Goal: Task Accomplishment & Management: Use online tool/utility

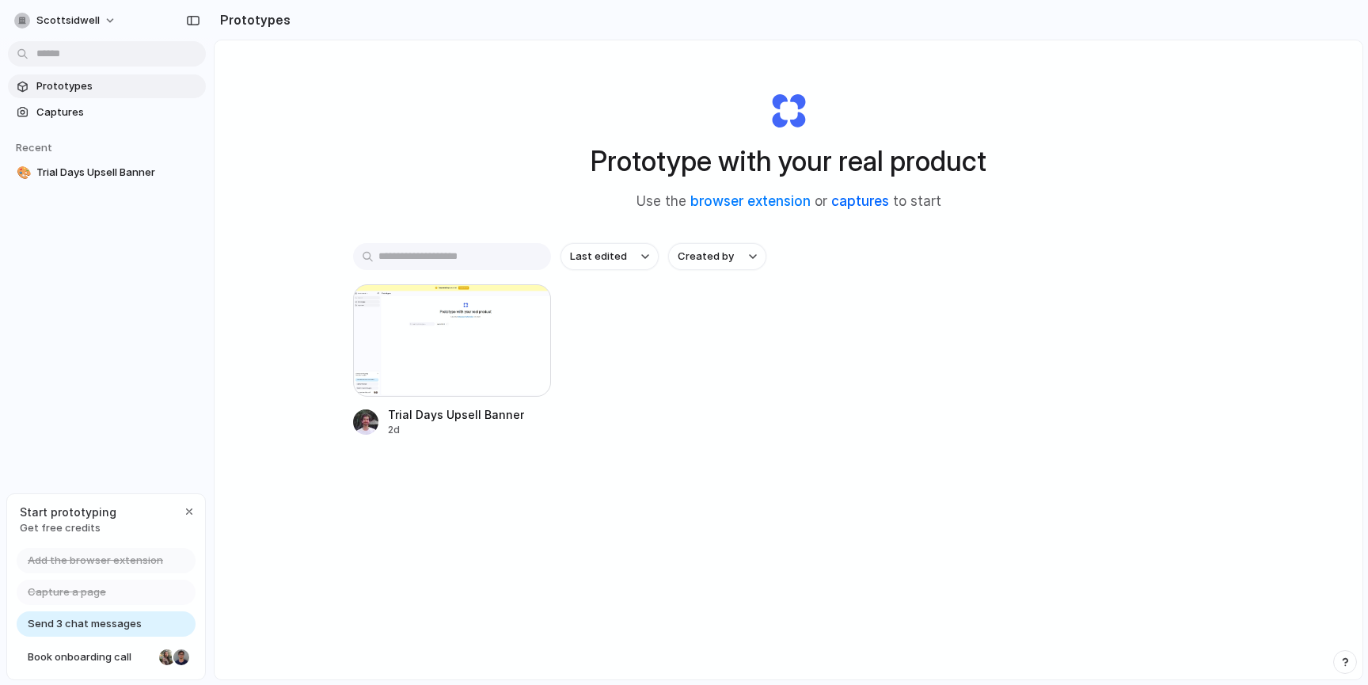
click at [869, 204] on link "captures" at bounding box center [860, 201] width 58 height 16
click at [761, 201] on link "browser extension" at bounding box center [750, 201] width 120 height 16
click at [101, 558] on span "Add the browser extension" at bounding box center [95, 561] width 135 height 16
click at [742, 338] on div "Trial Days Upsell Banner 2d" at bounding box center [788, 360] width 871 height 153
click at [458, 336] on div at bounding box center [452, 340] width 198 height 112
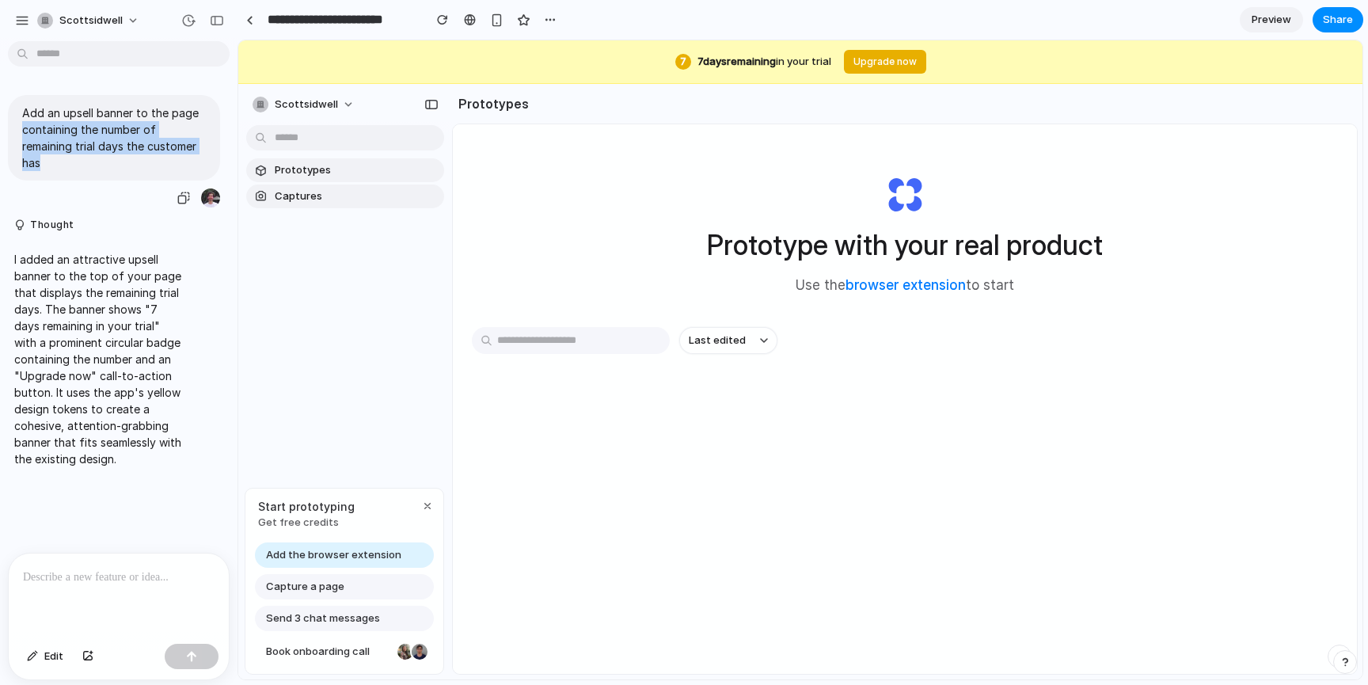
drag, startPoint x: 74, startPoint y: 168, endPoint x: 10, endPoint y: 126, distance: 76.0
click at [10, 126] on div "Add an upsell banner to the page containing the number of remaining trial days …" at bounding box center [114, 138] width 212 height 86
click at [75, 168] on p "Add an upsell banner to the page containing the number of remaining trial days …" at bounding box center [114, 138] width 184 height 67
drag, startPoint x: 116, startPoint y: 170, endPoint x: 13, endPoint y: 111, distance: 118.8
click at [13, 111] on div "Add an upsell banner to the page containing the number of remaining trial days …" at bounding box center [114, 138] width 212 height 86
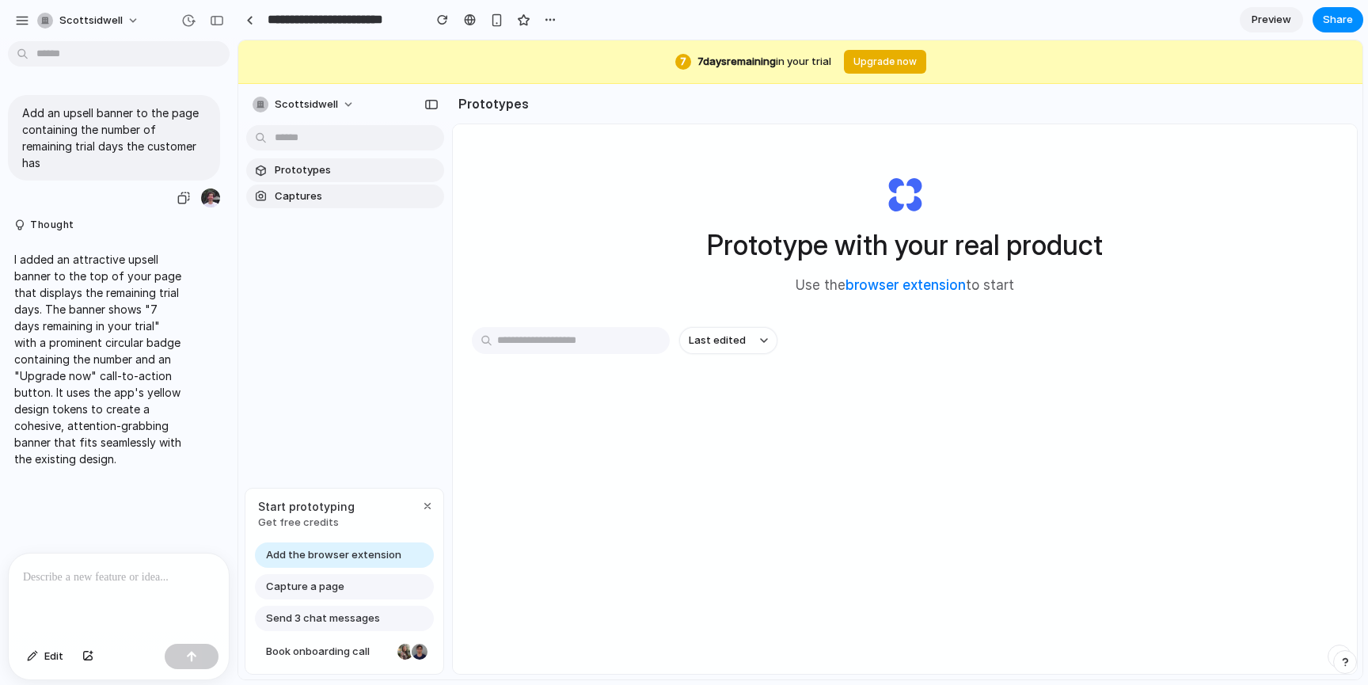
click at [55, 153] on p "Add an upsell banner to the page containing the number of remaining trial days …" at bounding box center [114, 138] width 184 height 67
drag, startPoint x: 59, startPoint y: 168, endPoint x: 10, endPoint y: 84, distance: 96.8
click at [10, 84] on div "Add an upsell banner to the page containing the number of remaining trial days …" at bounding box center [114, 279] width 228 height 394
drag, startPoint x: 1055, startPoint y: 67, endPoint x: 592, endPoint y: 63, distance: 463.1
click at [592, 63] on div "7 7 day s remaining in your trial Upgrade now" at bounding box center [800, 62] width 1124 height 44
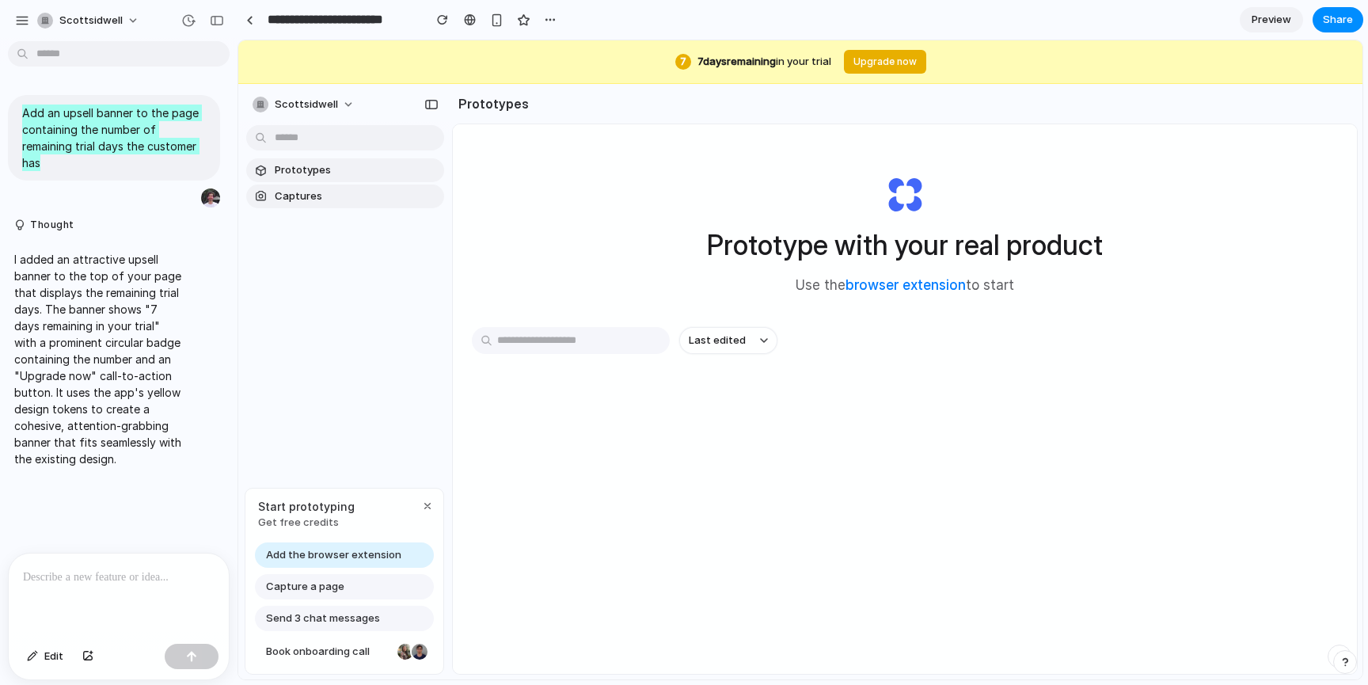
drag, startPoint x: 592, startPoint y: 63, endPoint x: 1123, endPoint y: 86, distance: 531.7
click at [1123, 86] on div "7 7 day s remaining in your trial Upgrade now scottsidwell Prototypes Captures …" at bounding box center [800, 359] width 1124 height 639
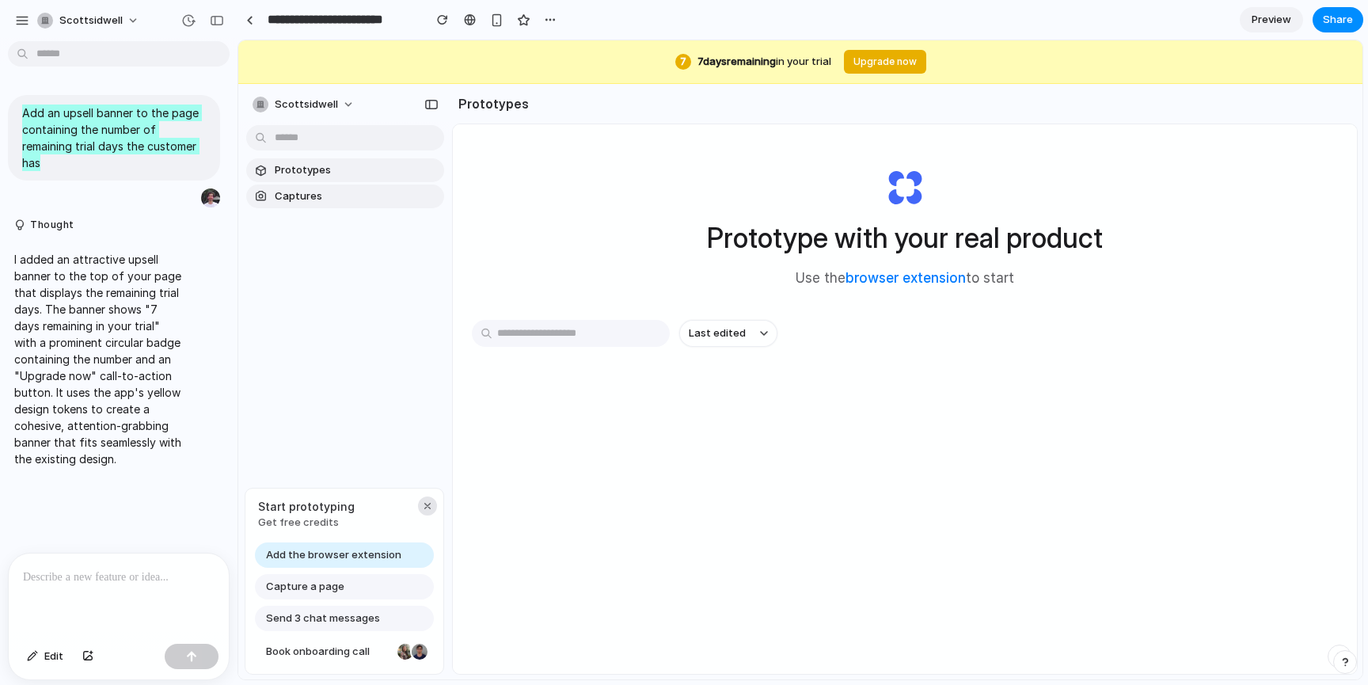
click at [426, 505] on div "button" at bounding box center [427, 506] width 13 height 13
click at [188, 196] on div "button" at bounding box center [183, 198] width 13 height 13
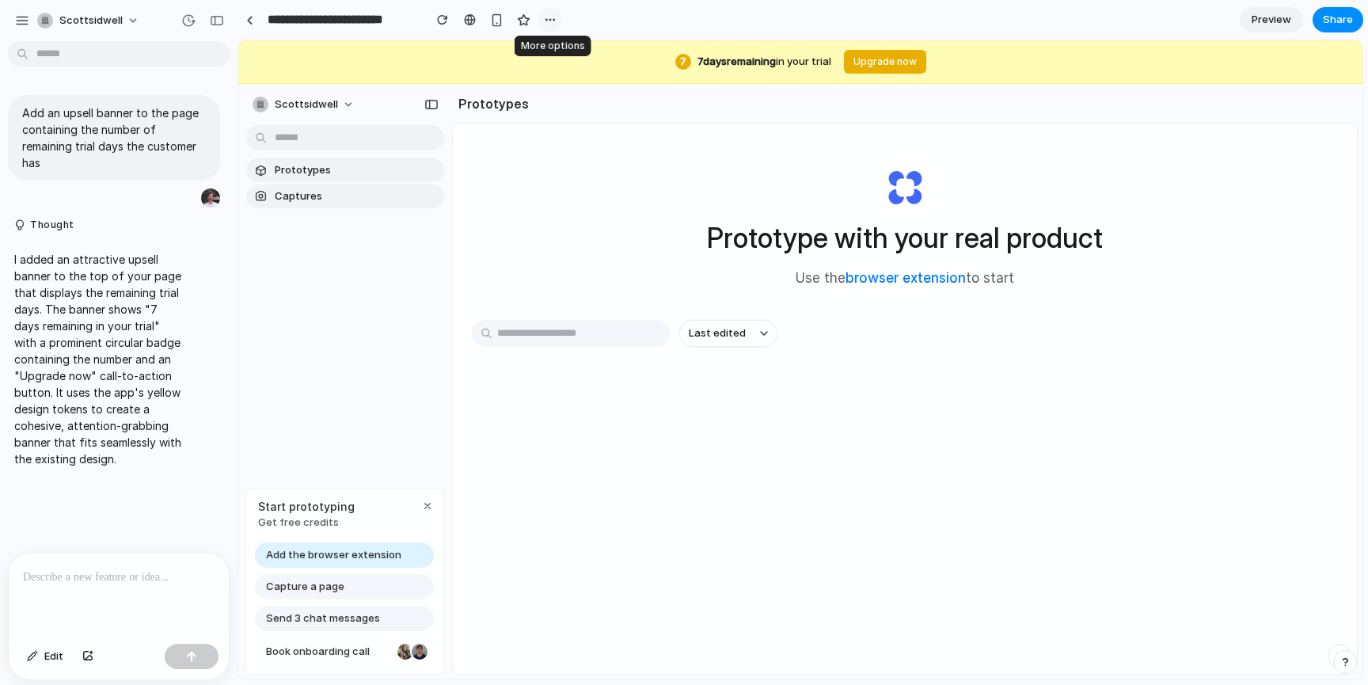
click at [553, 30] on button "button" at bounding box center [550, 20] width 24 height 24
click at [550, 21] on div "Duplicate Delete" at bounding box center [684, 342] width 1368 height 685
click at [74, 222] on button "Thought" at bounding box center [98, 225] width 169 height 13
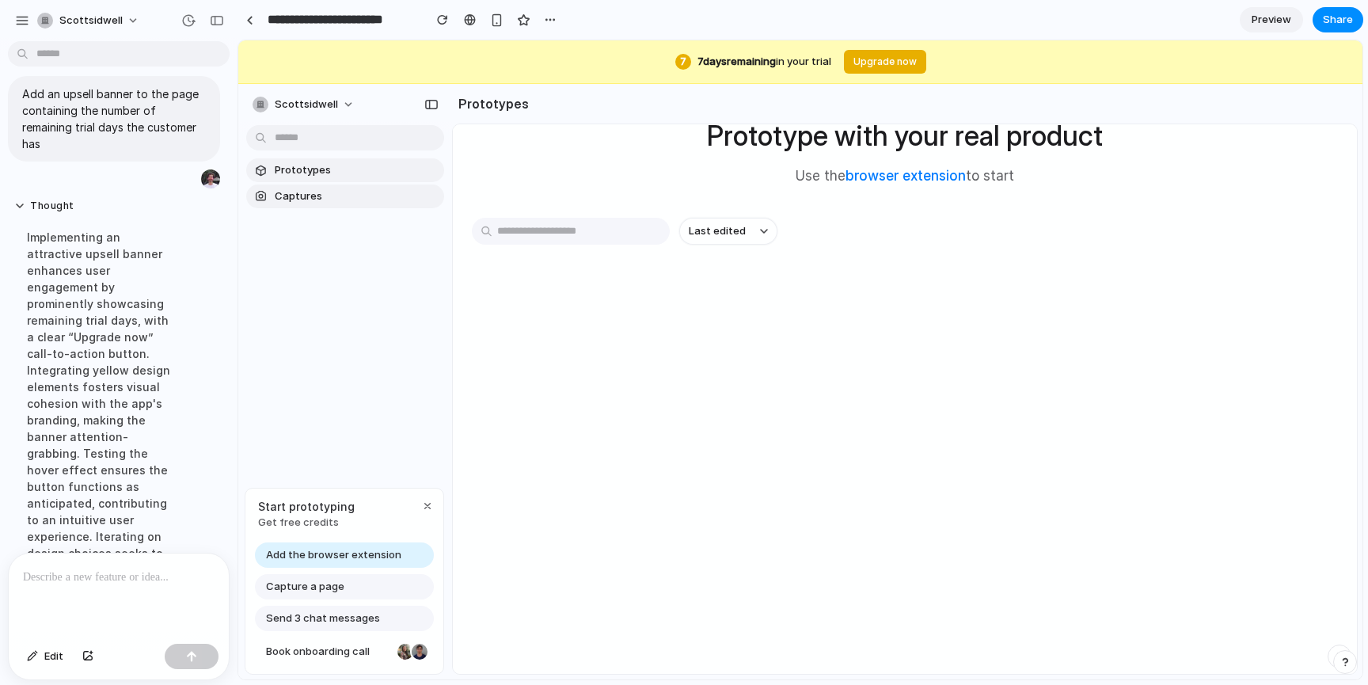
scroll to position [0, 0]
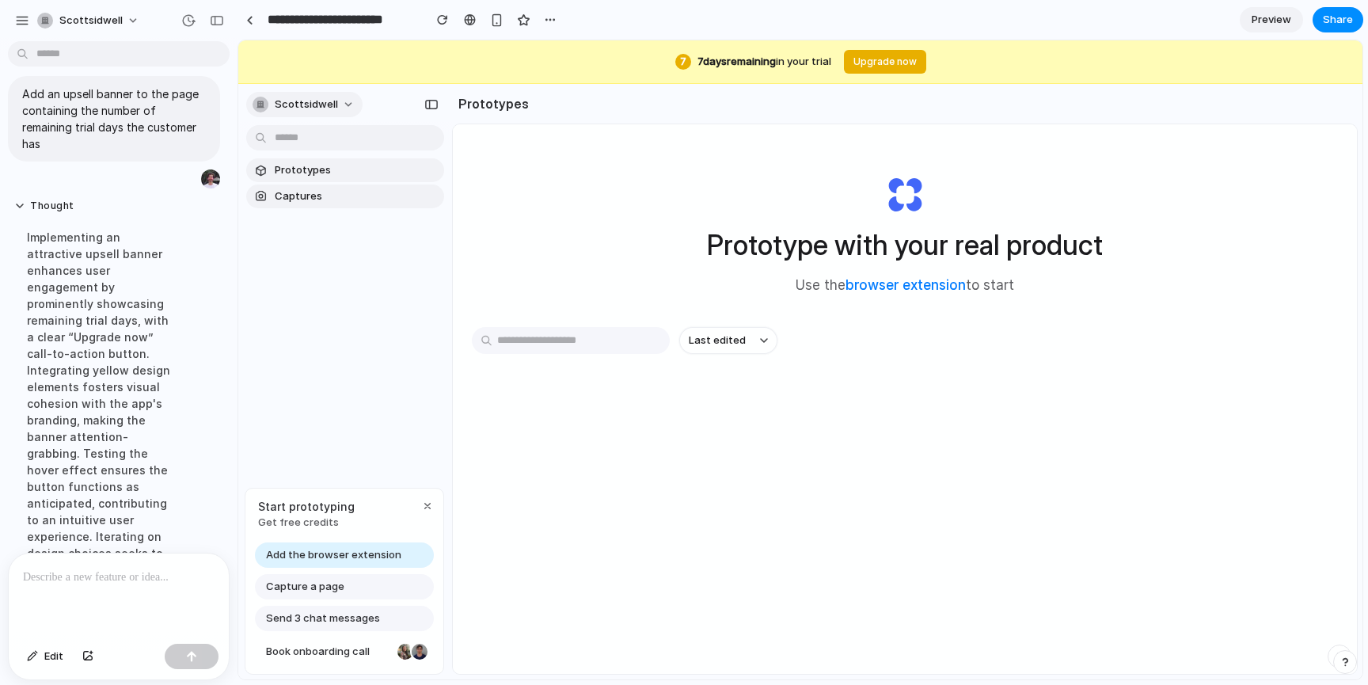
click at [340, 99] on button "scottsidwell" at bounding box center [304, 104] width 116 height 25
click at [343, 100] on button "scottsidwell" at bounding box center [304, 104] width 116 height 25
click at [346, 102] on button "scottsidwell" at bounding box center [304, 104] width 116 height 25
drag, startPoint x: 990, startPoint y: 69, endPoint x: 1319, endPoint y: 481, distance: 527.3
click at [1302, 486] on div "7 7 day s remaining in your trial Upgrade now scottsidwell Prototypes Captures …" at bounding box center [800, 359] width 1124 height 639
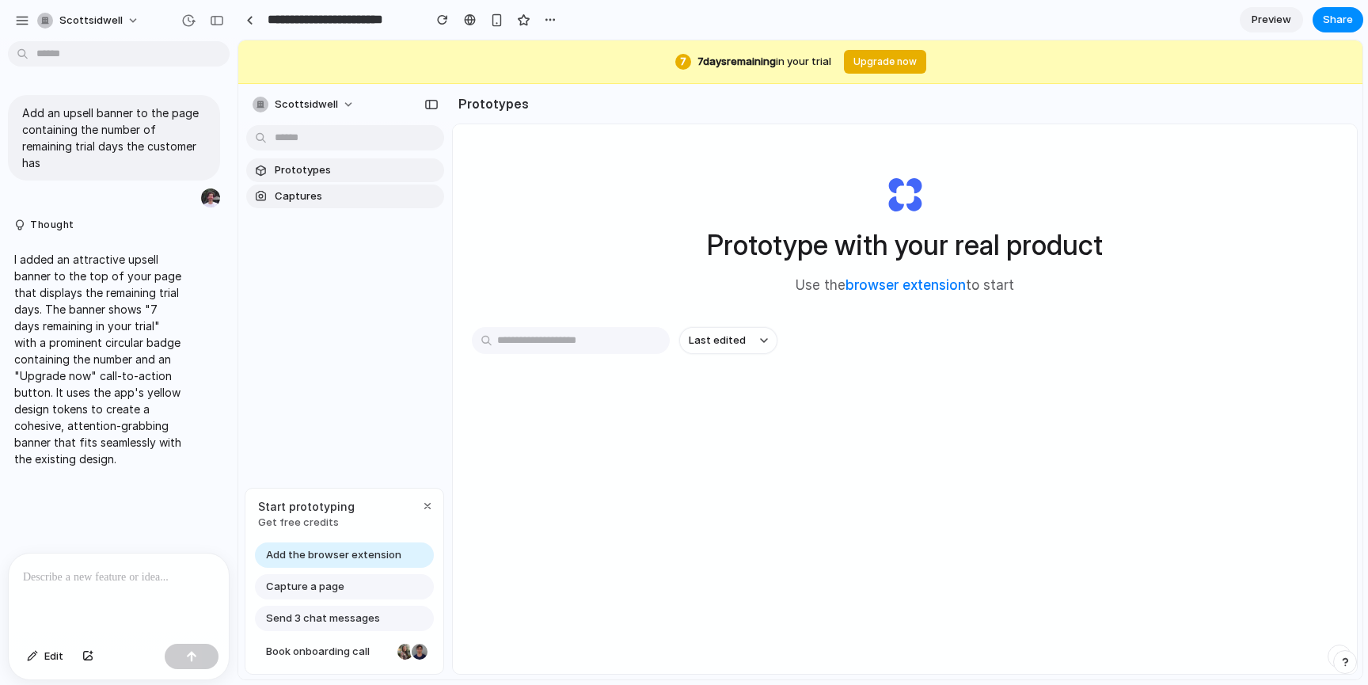
click at [301, 173] on span "Prototypes" at bounding box center [356, 170] width 163 height 16
click at [496, 21] on div "button" at bounding box center [496, 19] width 13 height 13
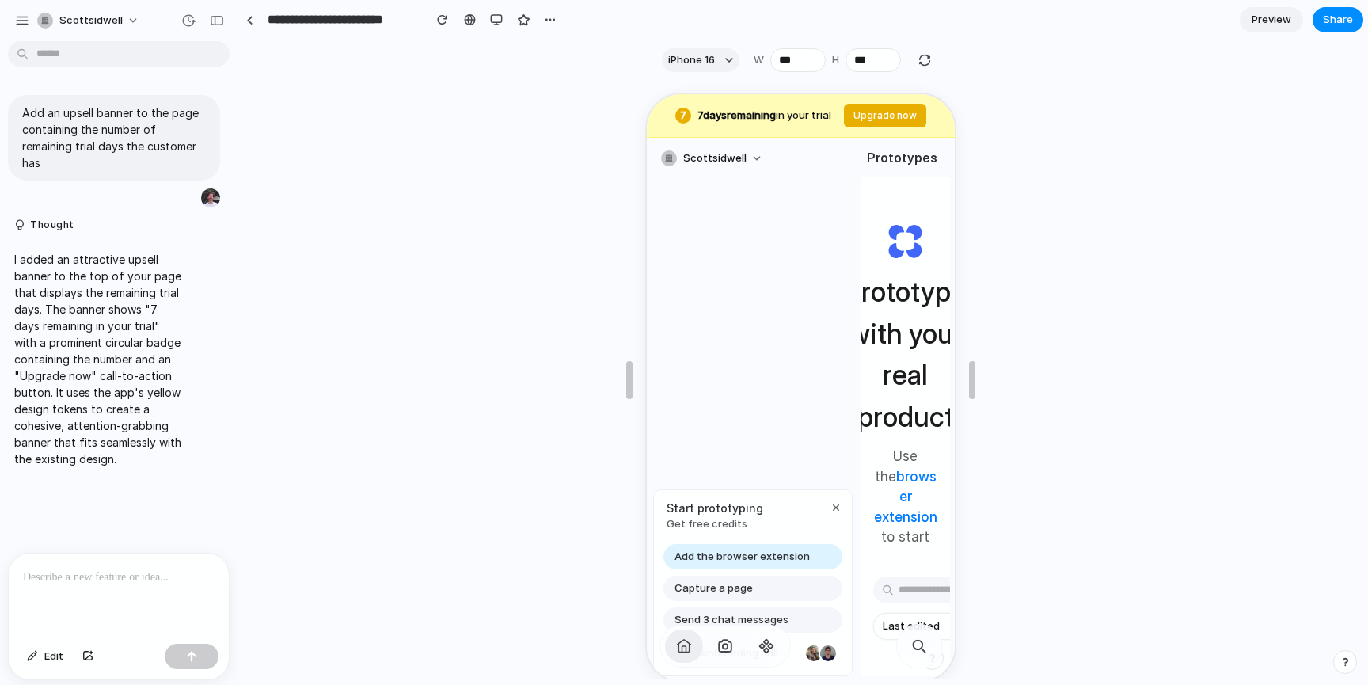
click at [492, 8] on div at bounding box center [497, 20] width 24 height 24
click at [492, 10] on button "button" at bounding box center [497, 20] width 24 height 24
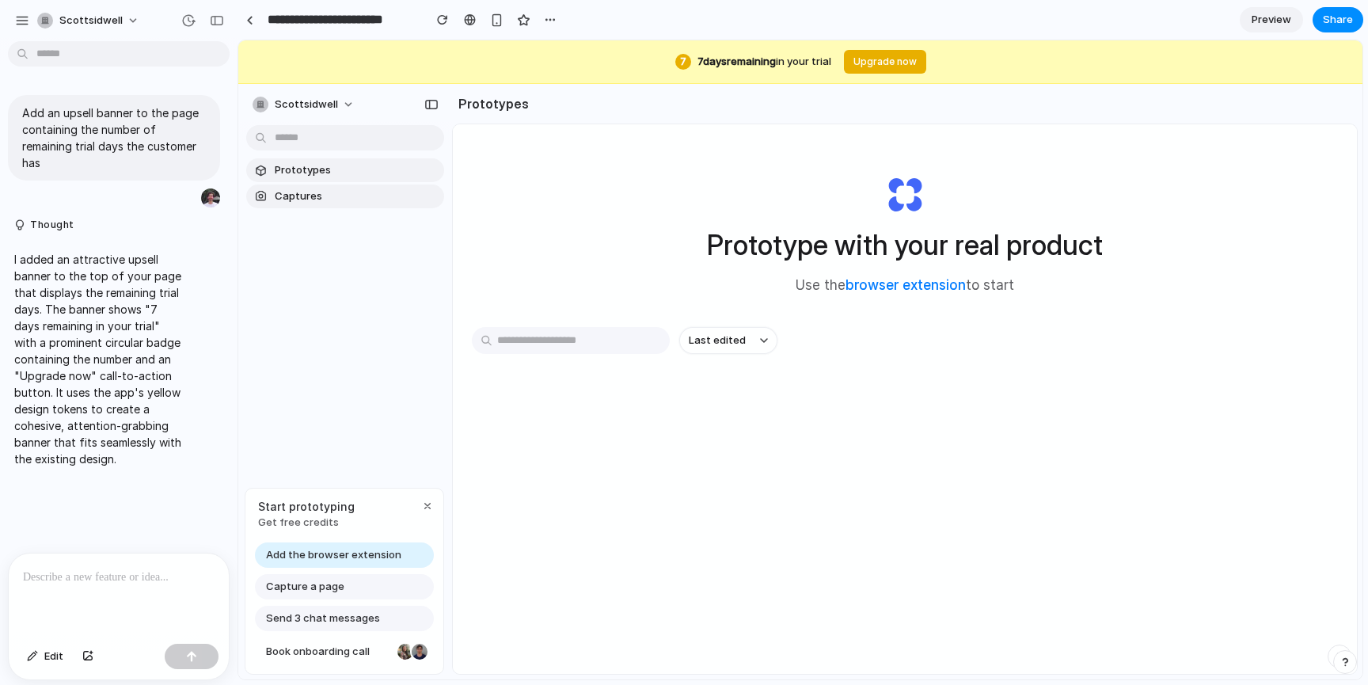
click at [1274, 23] on span "Preview" at bounding box center [1272, 20] width 40 height 16
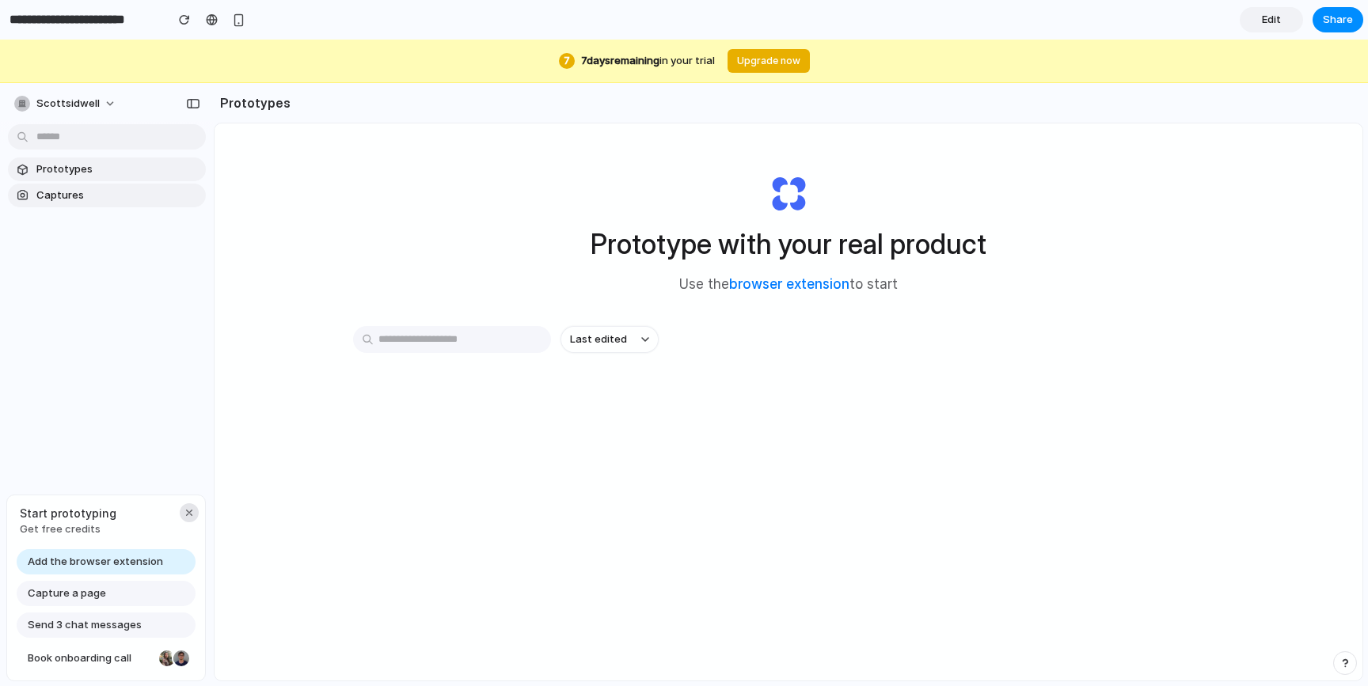
click at [185, 508] on div "button" at bounding box center [189, 513] width 13 height 13
click at [140, 159] on link "Prototypes" at bounding box center [107, 170] width 198 height 24
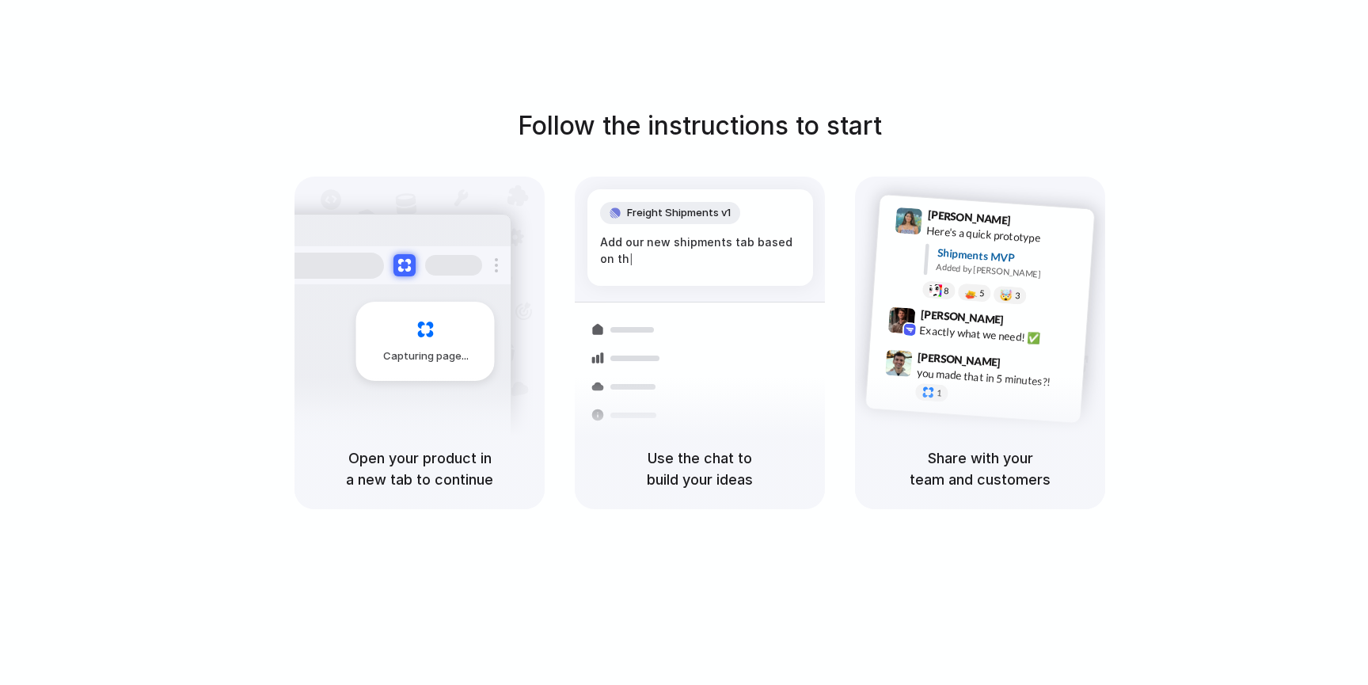
click at [449, 369] on div "Capturing page" at bounding box center [425, 341] width 139 height 79
click at [1017, 435] on div "Share with your team and customers" at bounding box center [980, 468] width 250 height 81
